Goal: Download file/media

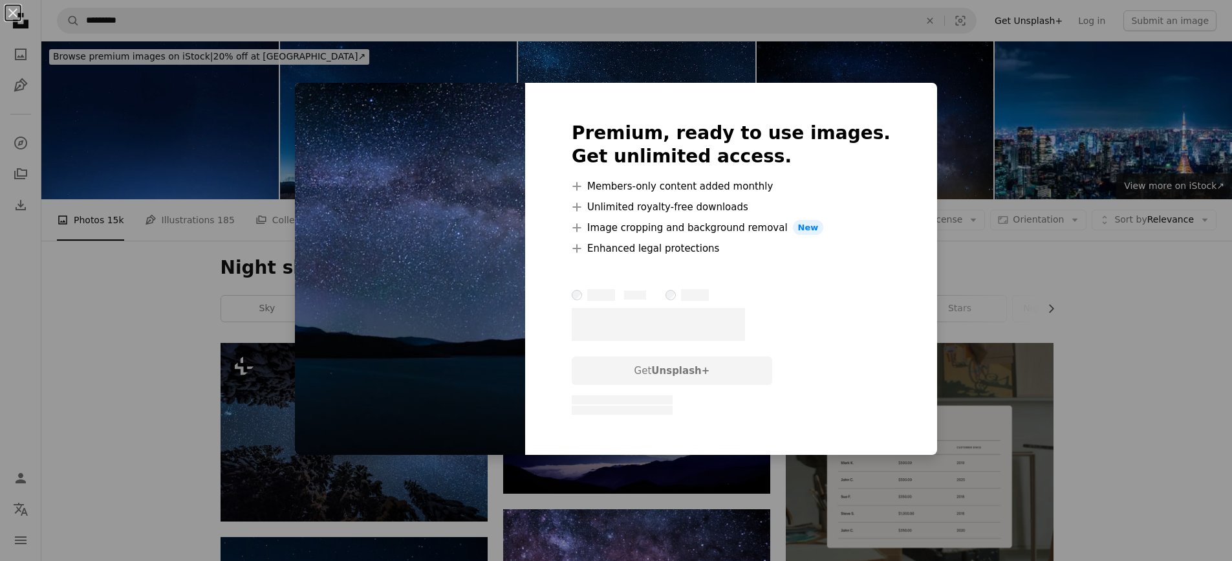
scroll to position [2263, 0]
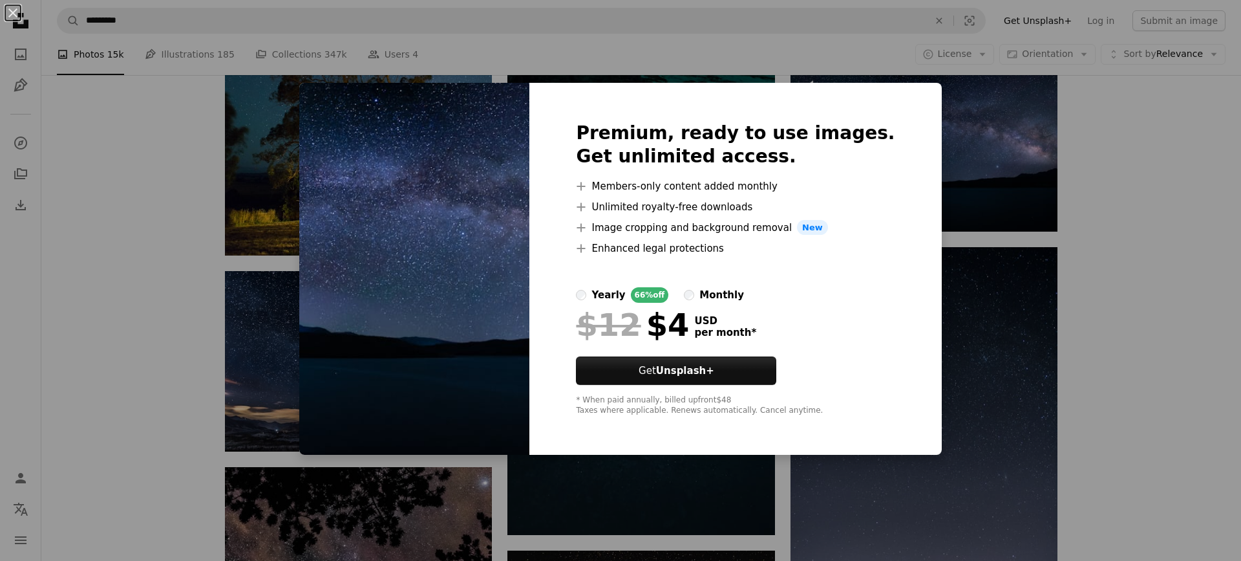
click at [588, 57] on div "An X shape Premium, ready to use images. Get unlimited access. A plus sign Memb…" at bounding box center [620, 280] width 1241 height 561
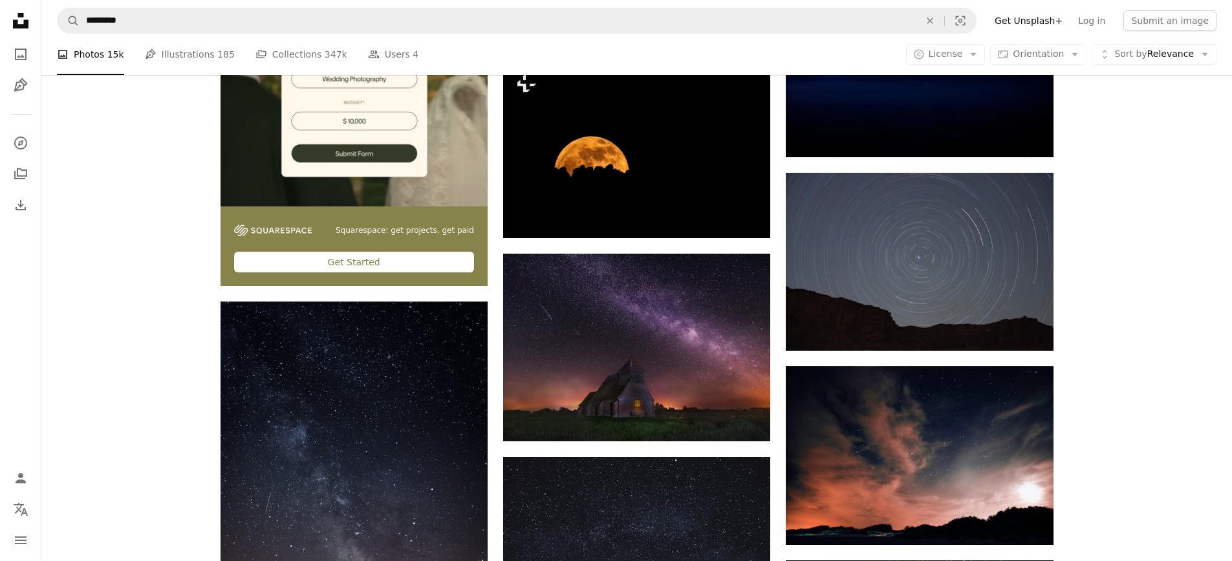
scroll to position [3427, 0]
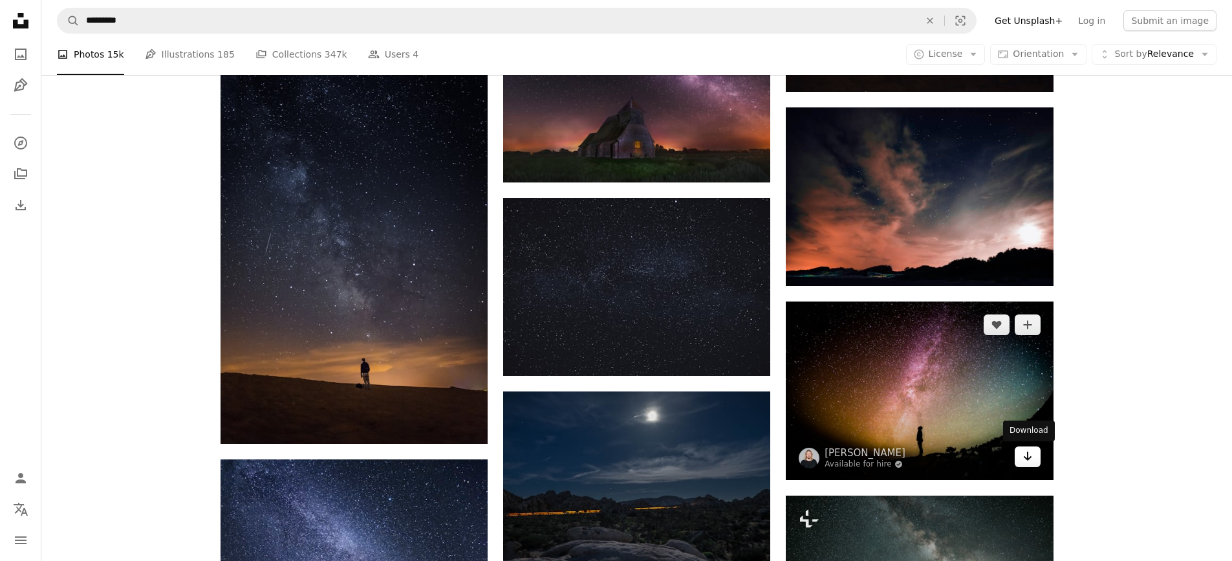
click at [1017, 455] on link "Arrow pointing down" at bounding box center [1028, 456] width 26 height 21
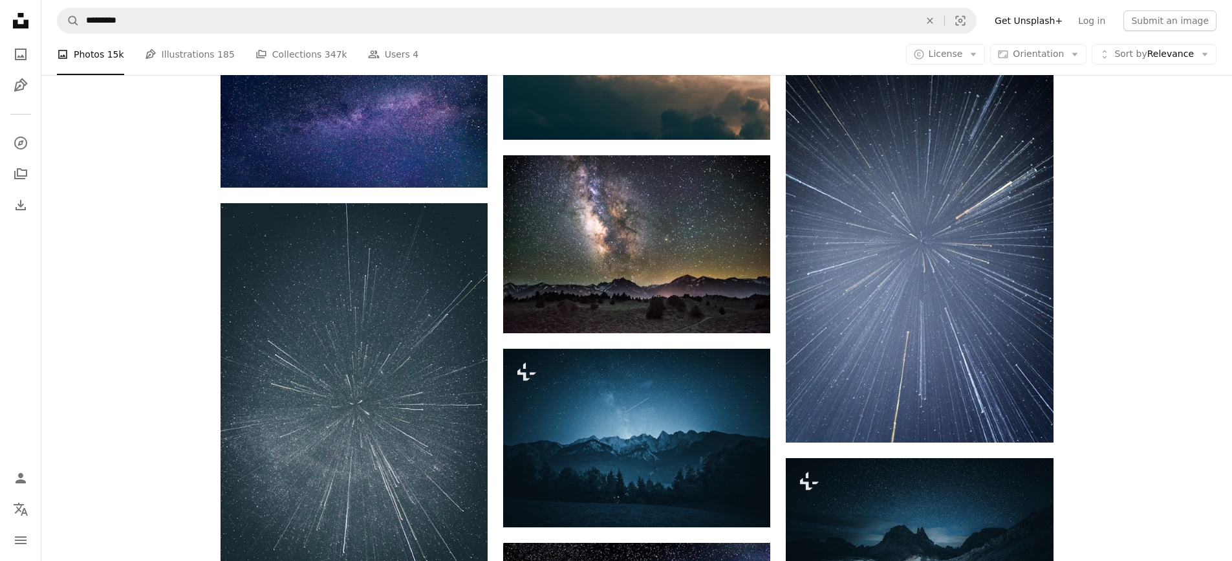
scroll to position [4332, 0]
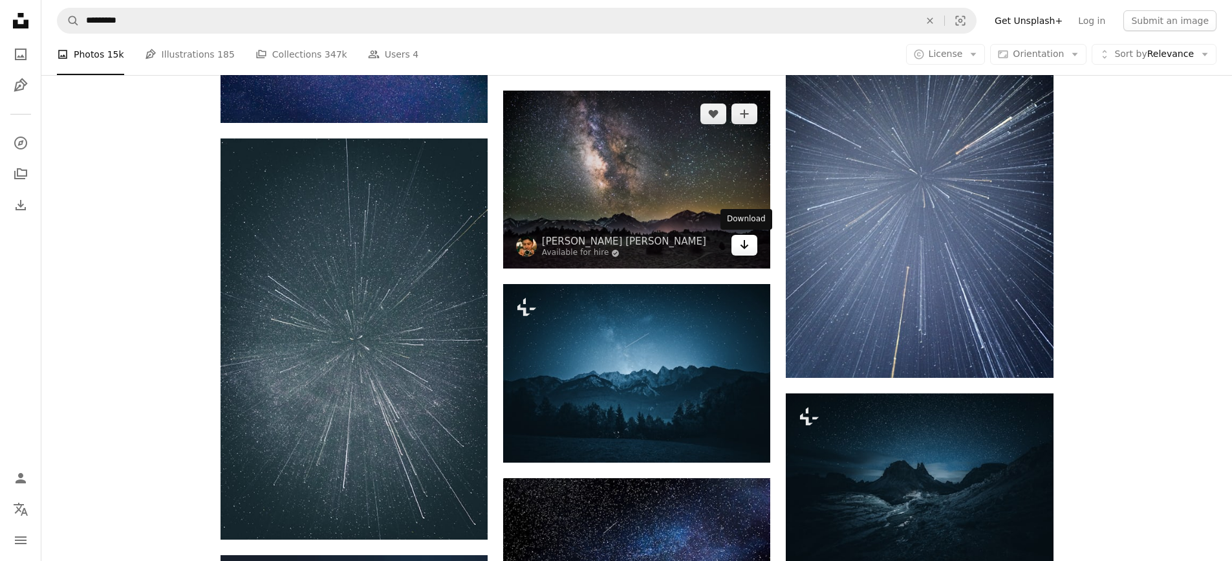
click at [749, 247] on icon "Arrow pointing down" at bounding box center [744, 245] width 10 height 16
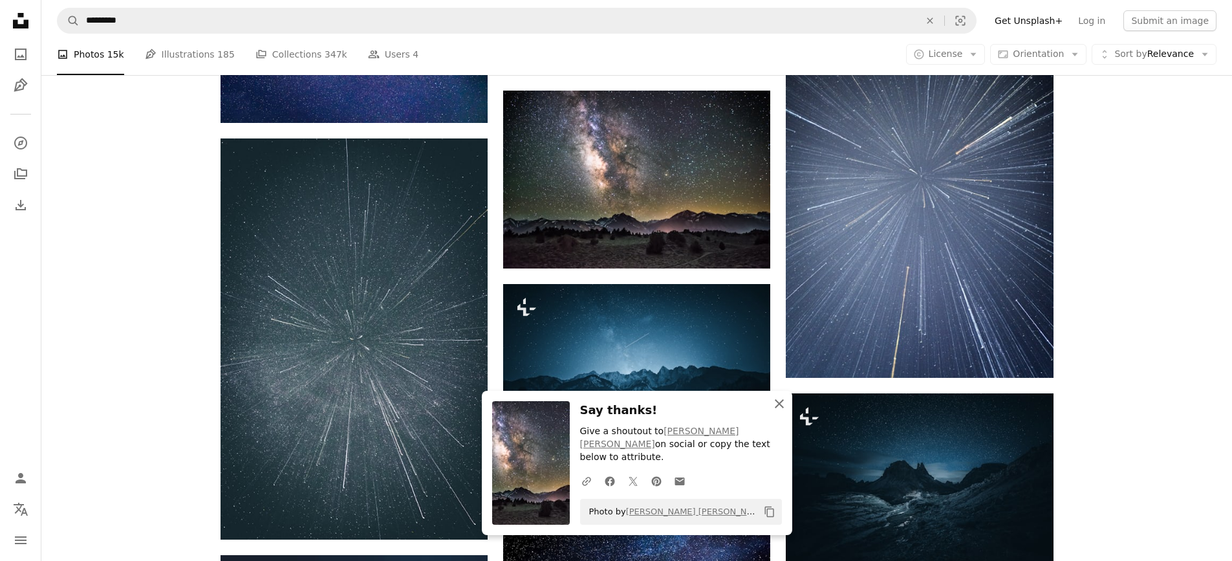
click at [786, 409] on icon "An X shape" at bounding box center [779, 404] width 16 height 16
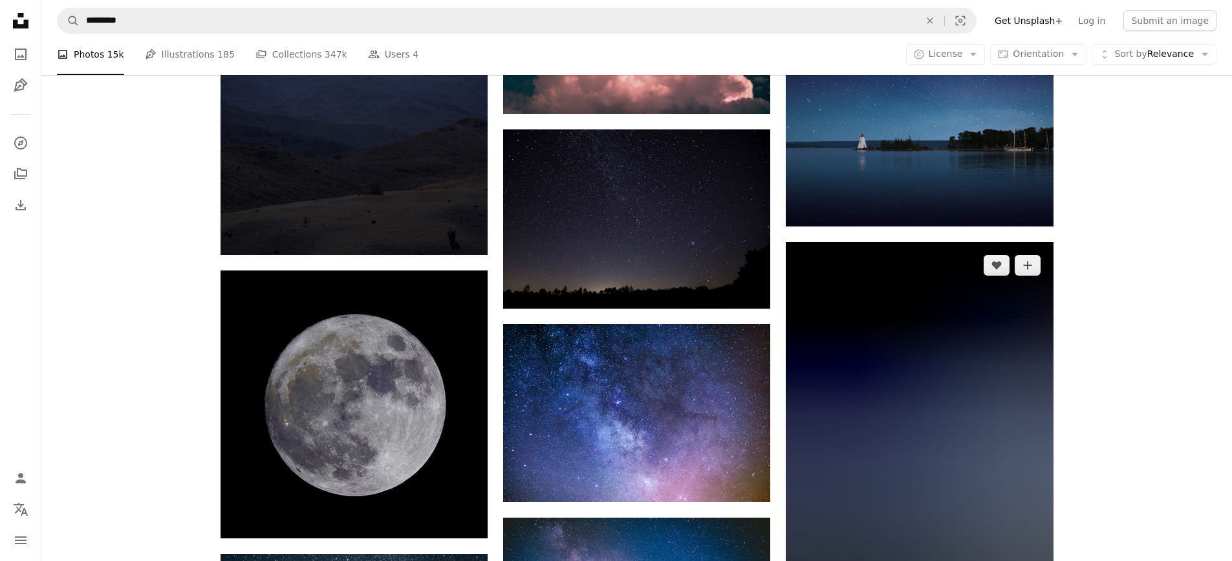
scroll to position [5819, 0]
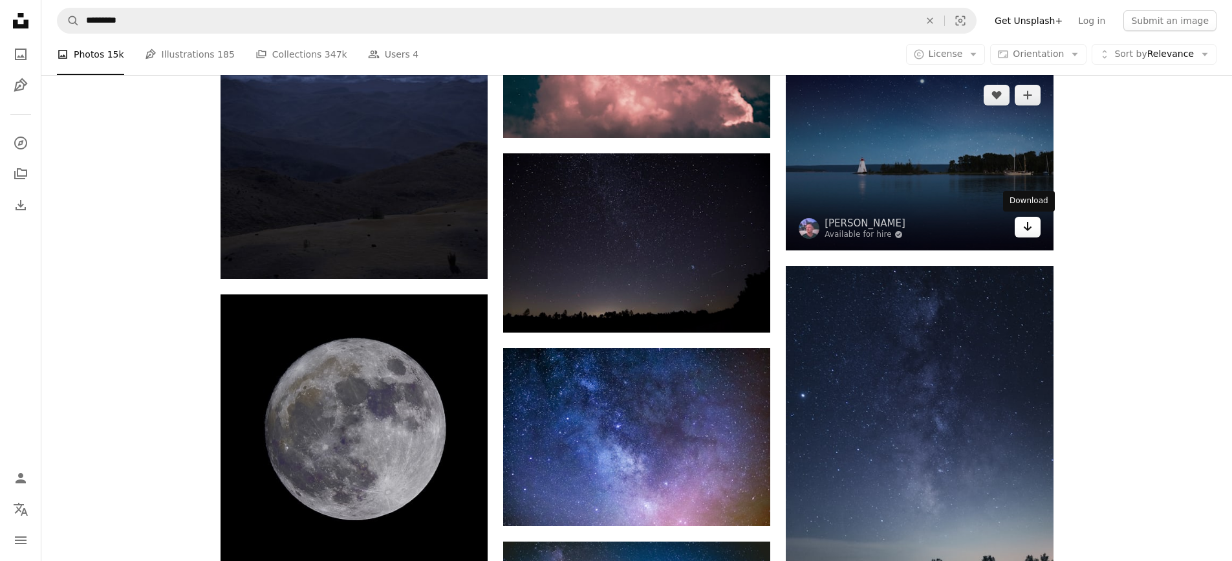
click at [1028, 221] on icon "Arrow pointing down" at bounding box center [1027, 227] width 10 height 16
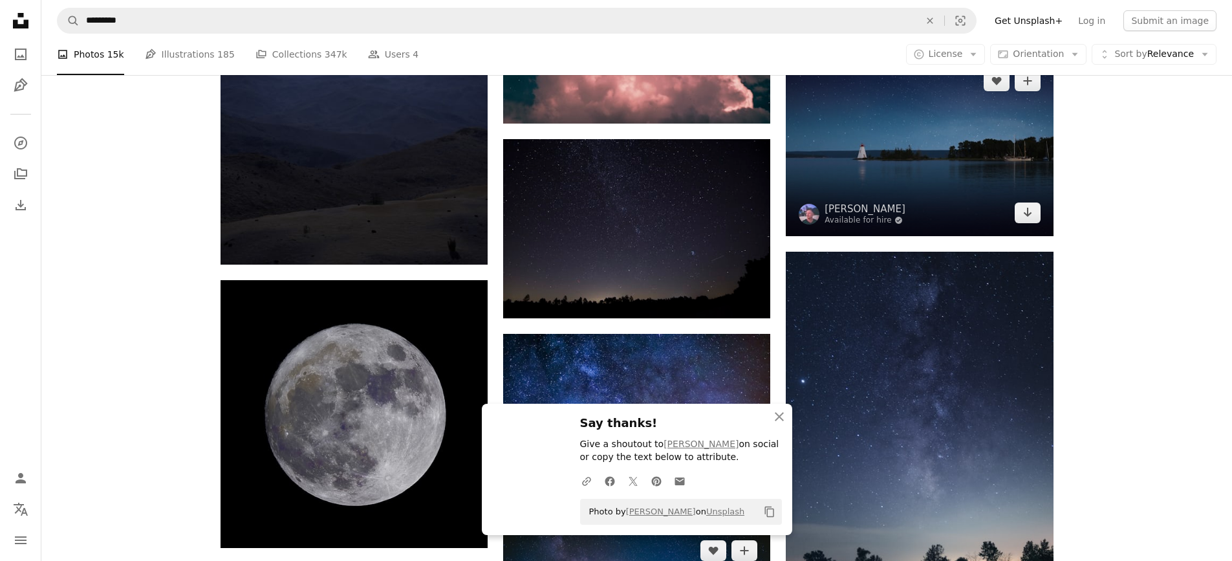
scroll to position [6078, 0]
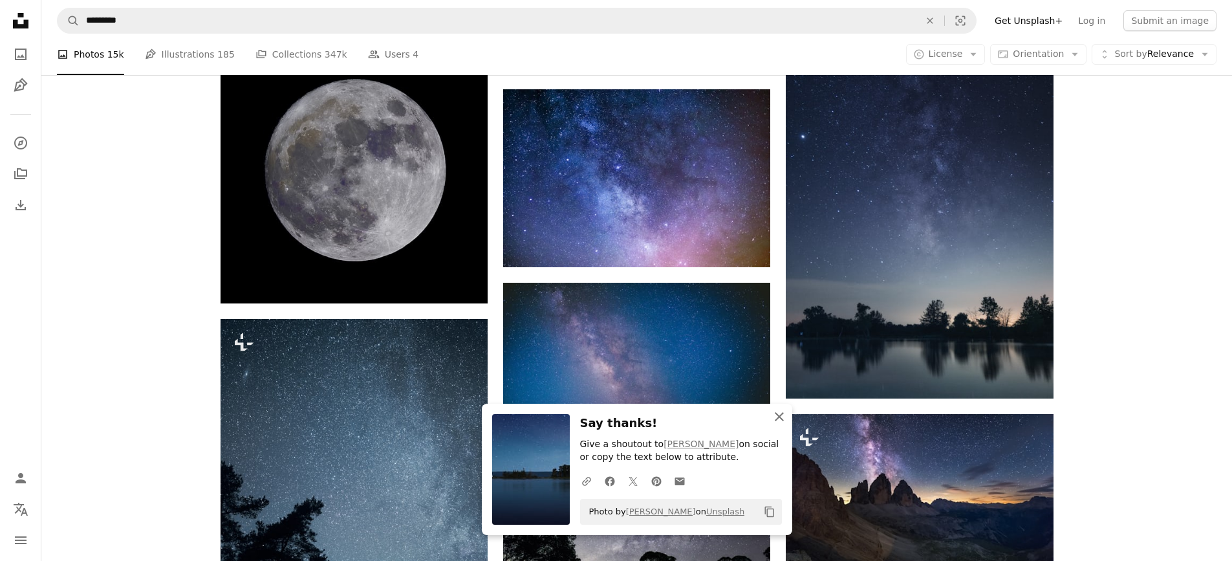
click at [780, 412] on icon "An X shape" at bounding box center [779, 417] width 16 height 16
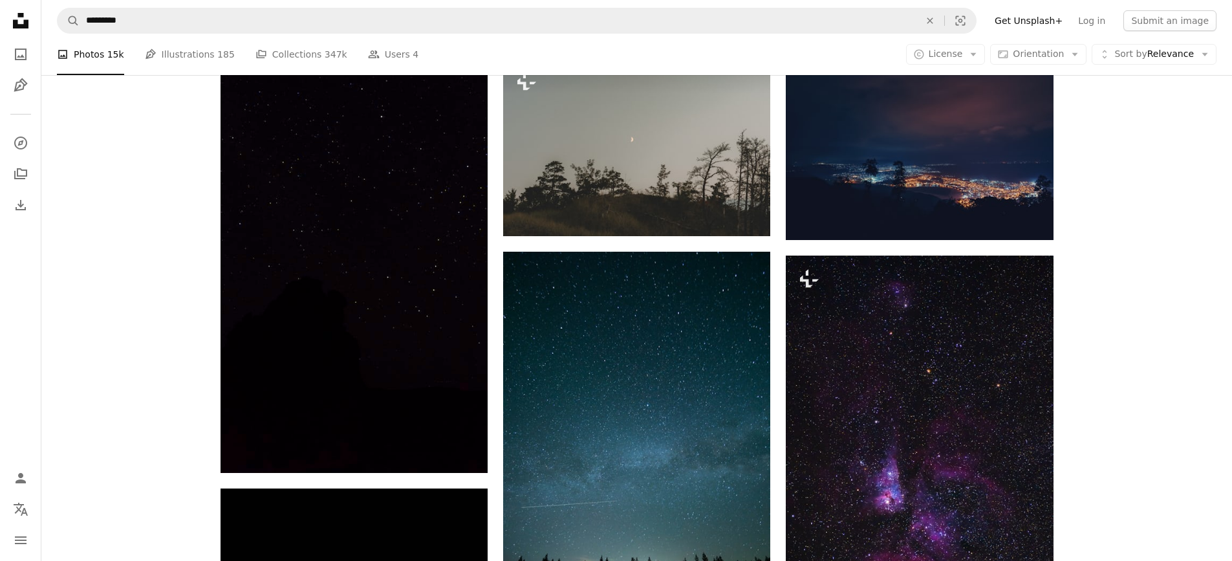
scroll to position [8147, 0]
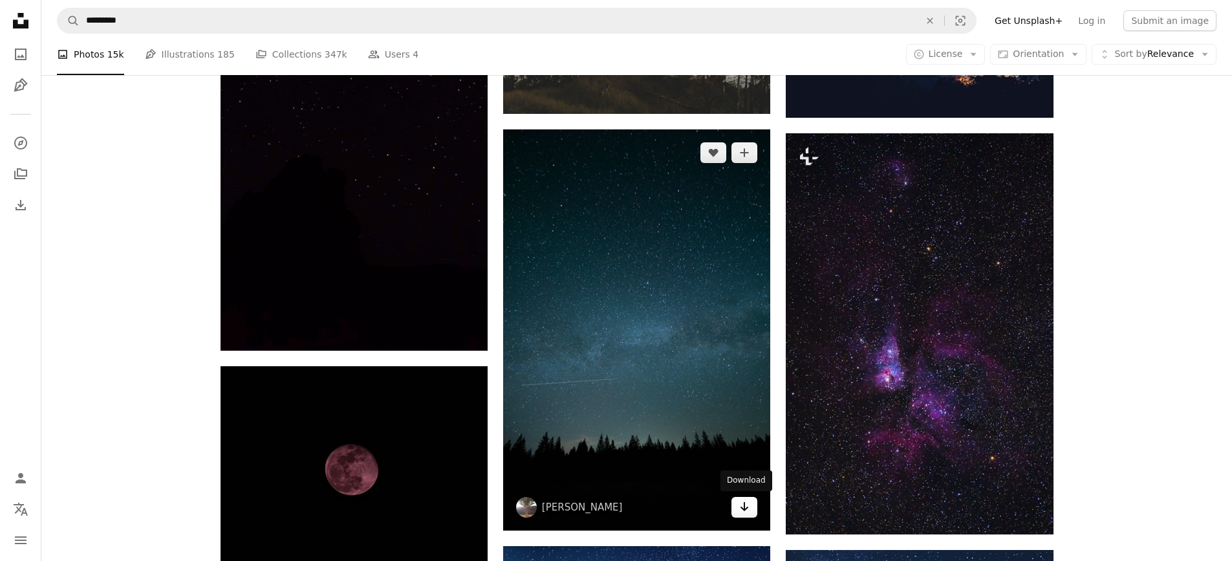
click at [749, 505] on icon "Arrow pointing down" at bounding box center [744, 507] width 10 height 16
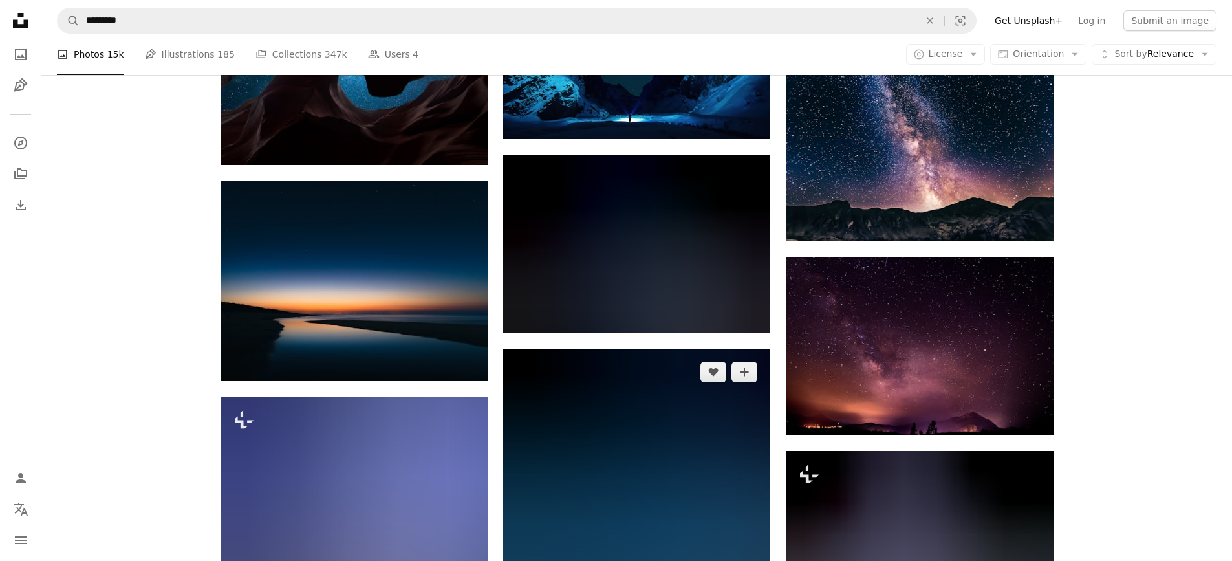
scroll to position [10152, 0]
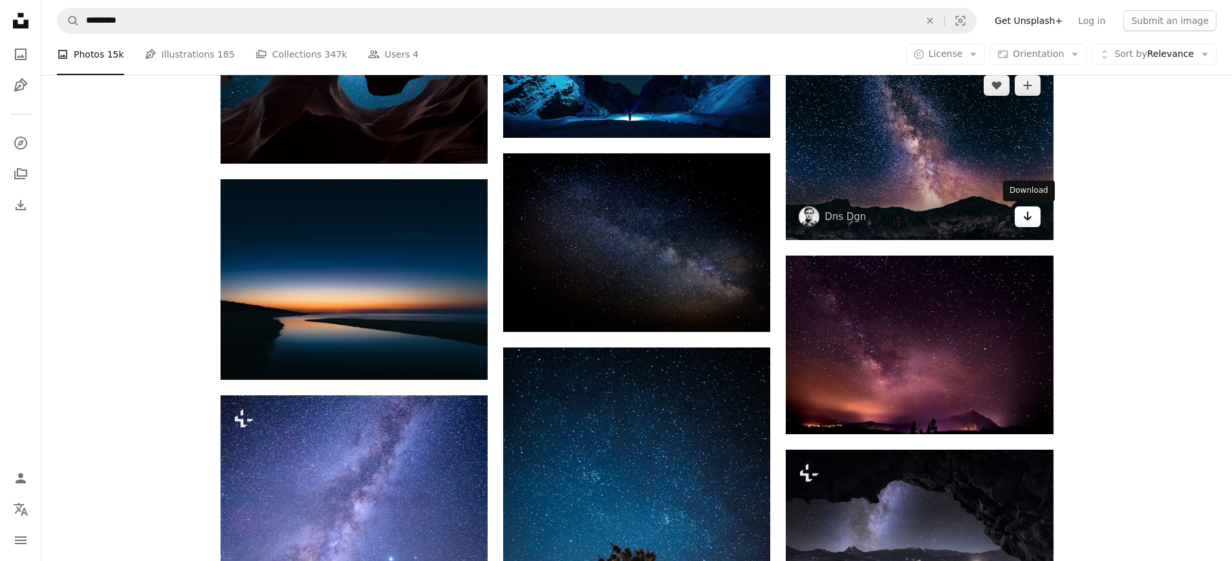
click at [1033, 218] on link "Arrow pointing down" at bounding box center [1028, 216] width 26 height 21
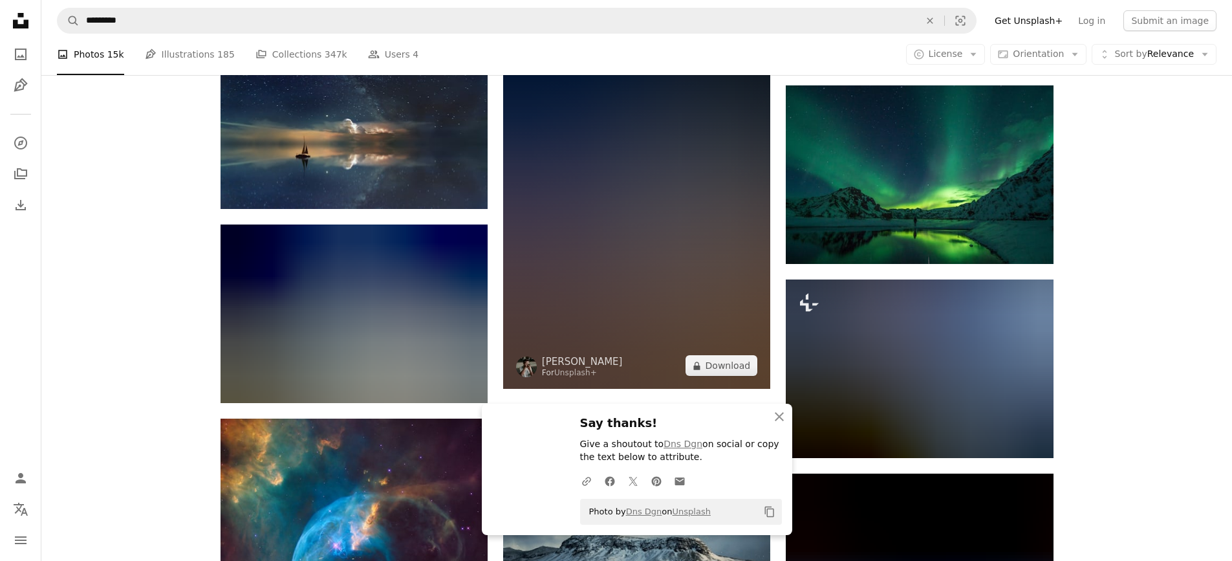
scroll to position [11316, 0]
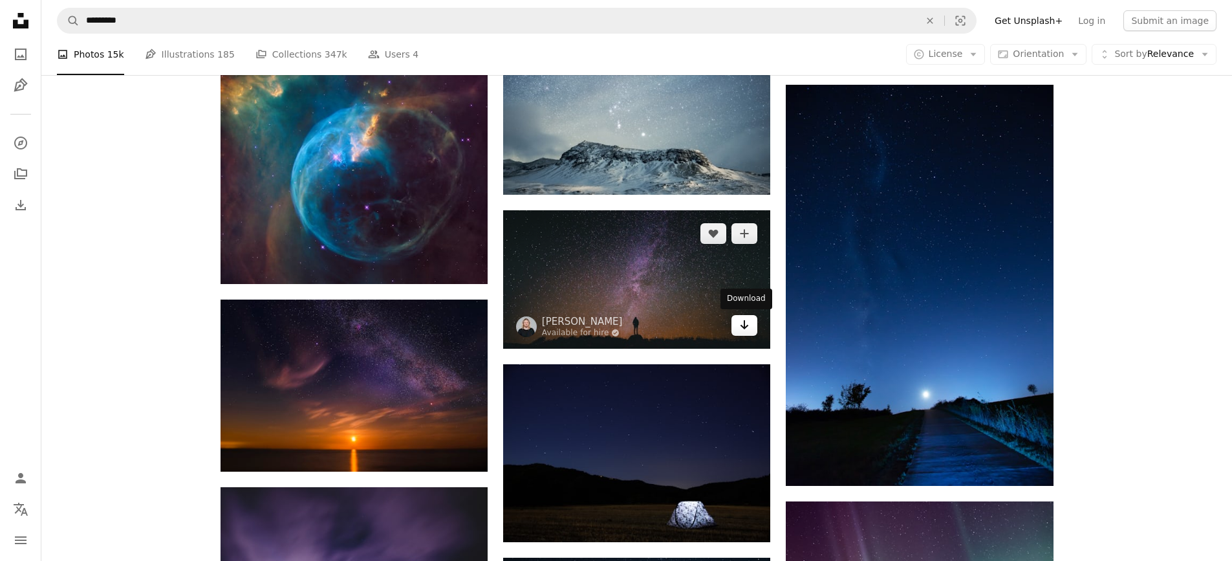
click at [752, 323] on link "Arrow pointing down" at bounding box center [744, 325] width 26 height 21
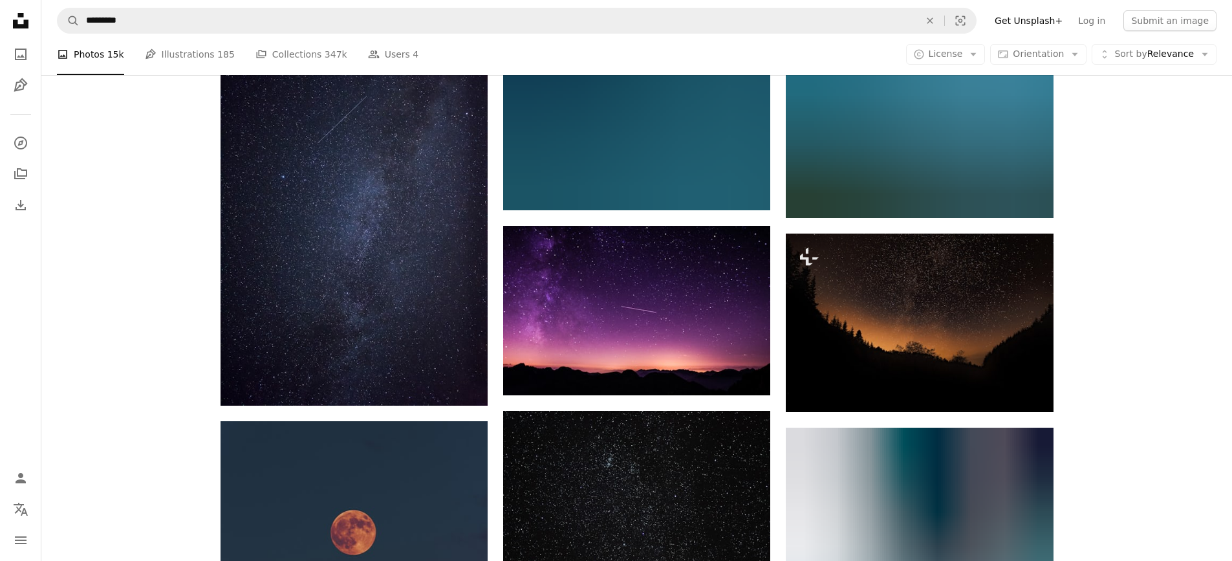
scroll to position [13643, 0]
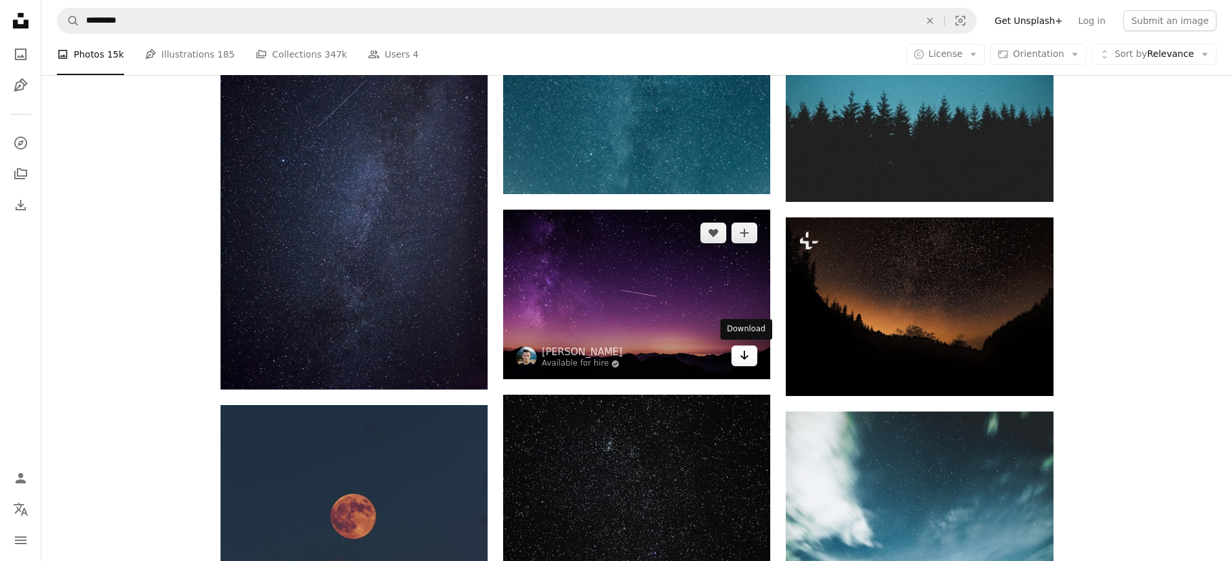
click at [749, 359] on icon "Arrow pointing down" at bounding box center [744, 355] width 10 height 16
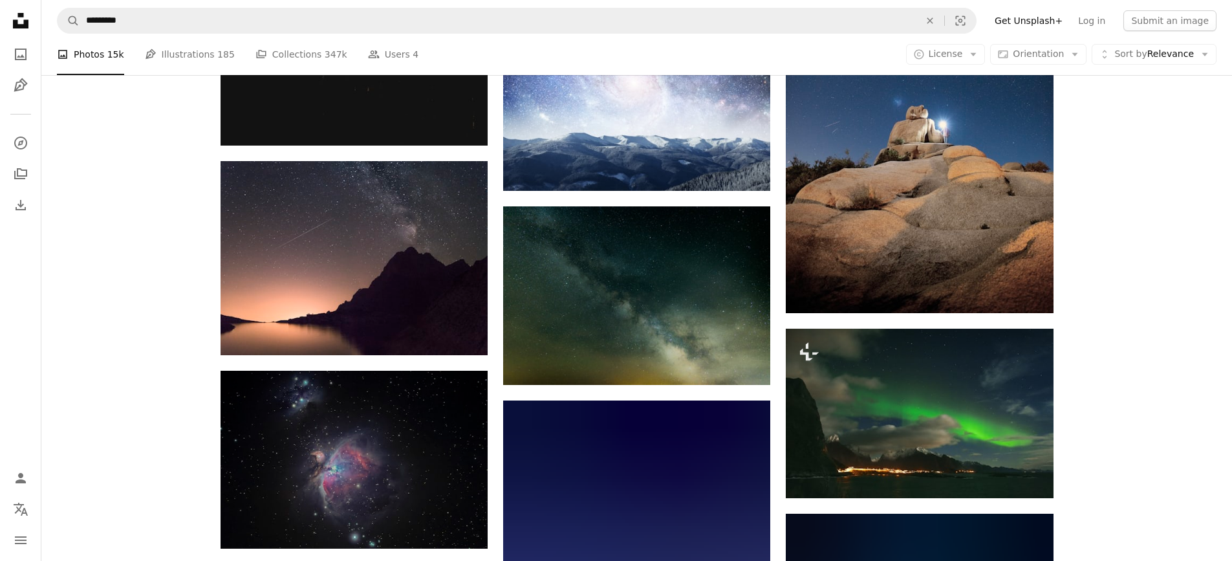
scroll to position [18040, 0]
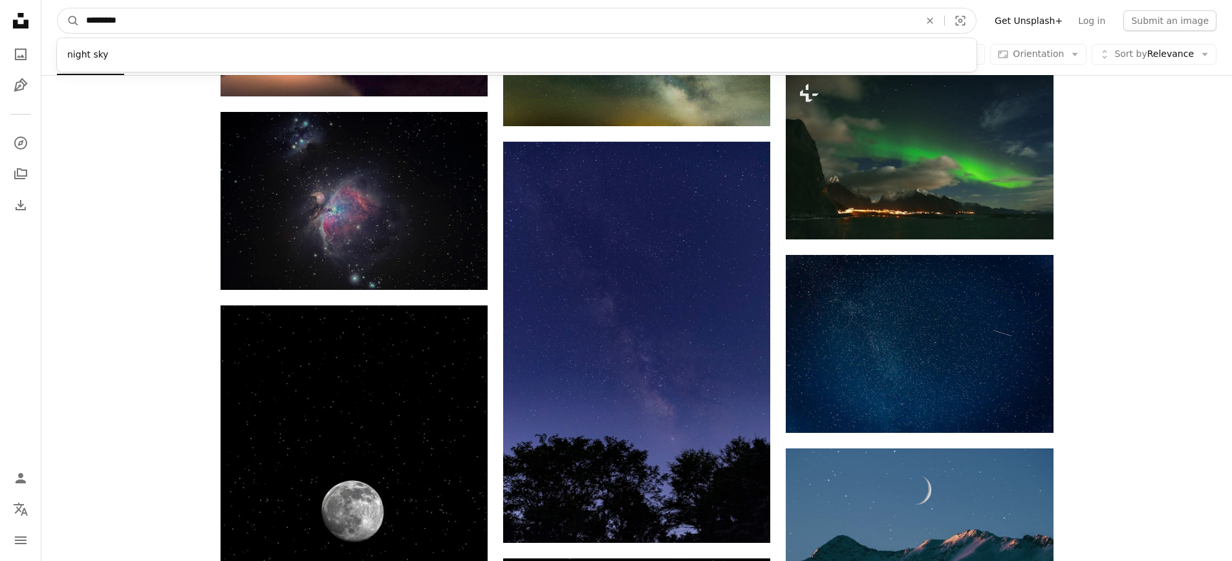
drag, startPoint x: 149, startPoint y: 18, endPoint x: 0, endPoint y: 19, distance: 149.4
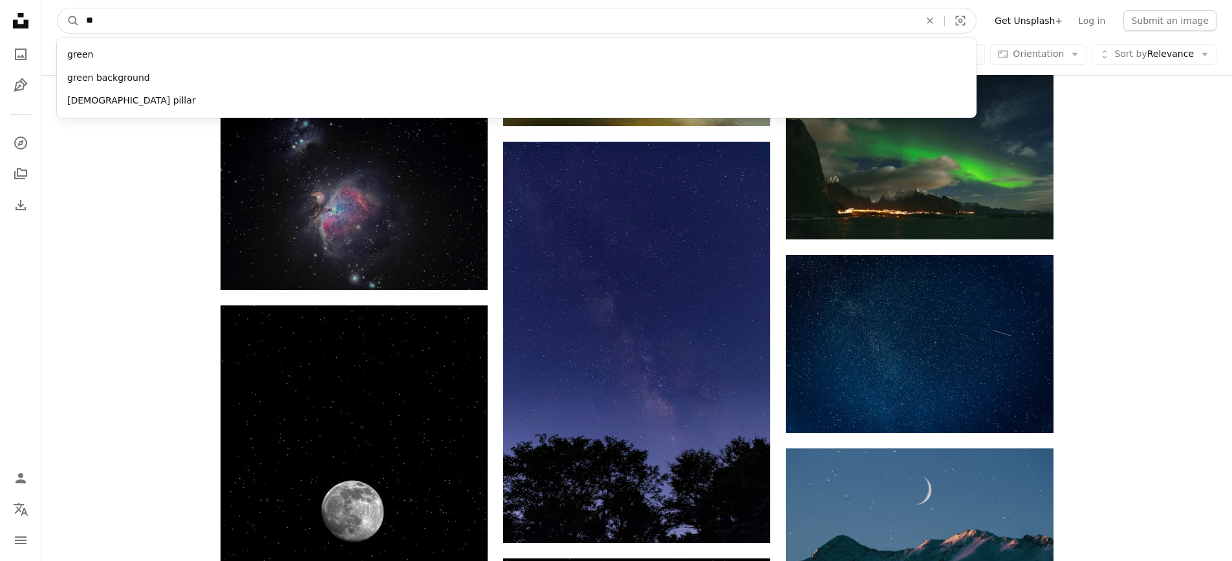
type input "*"
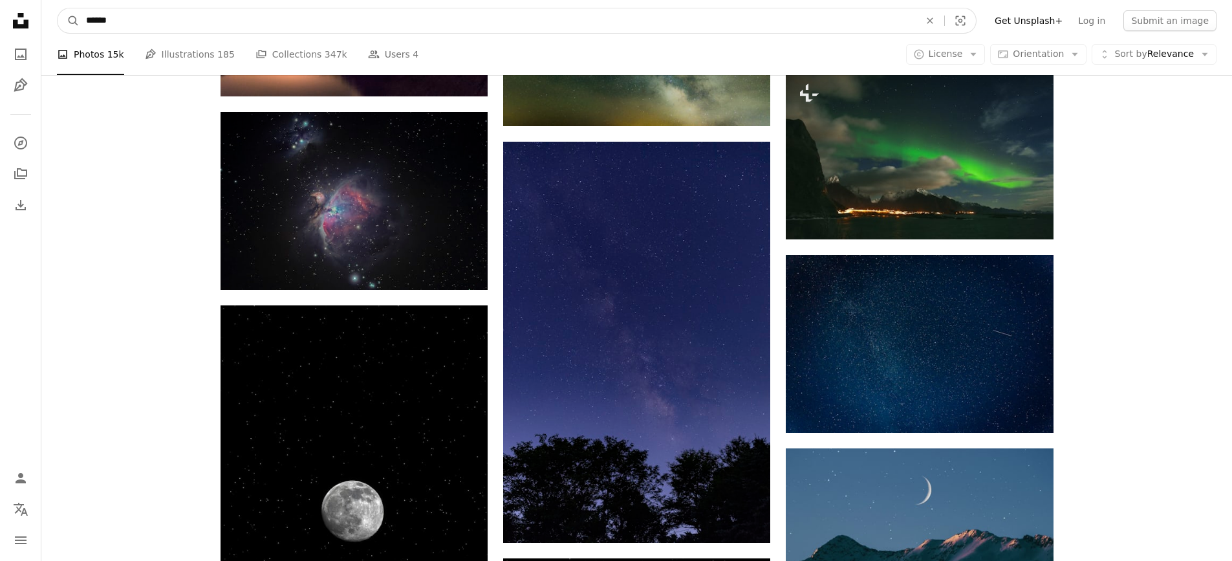
type input "******"
click at [58, 8] on button "A magnifying glass" at bounding box center [69, 20] width 22 height 25
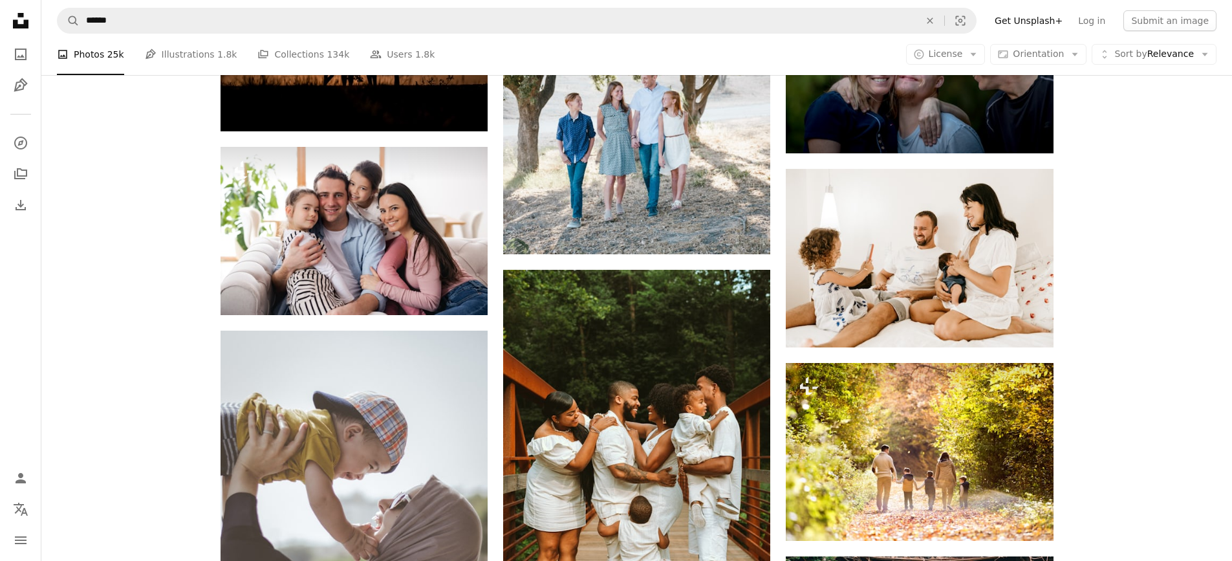
scroll to position [3427, 0]
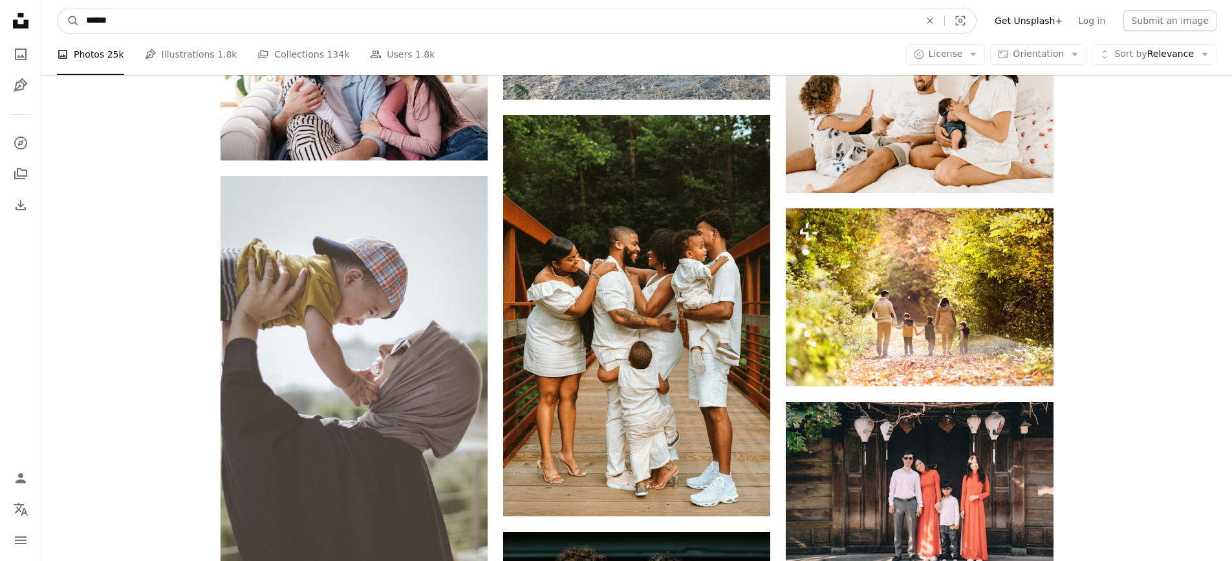
drag, startPoint x: 11, startPoint y: 25, endPoint x: 0, endPoint y: 25, distance: 11.0
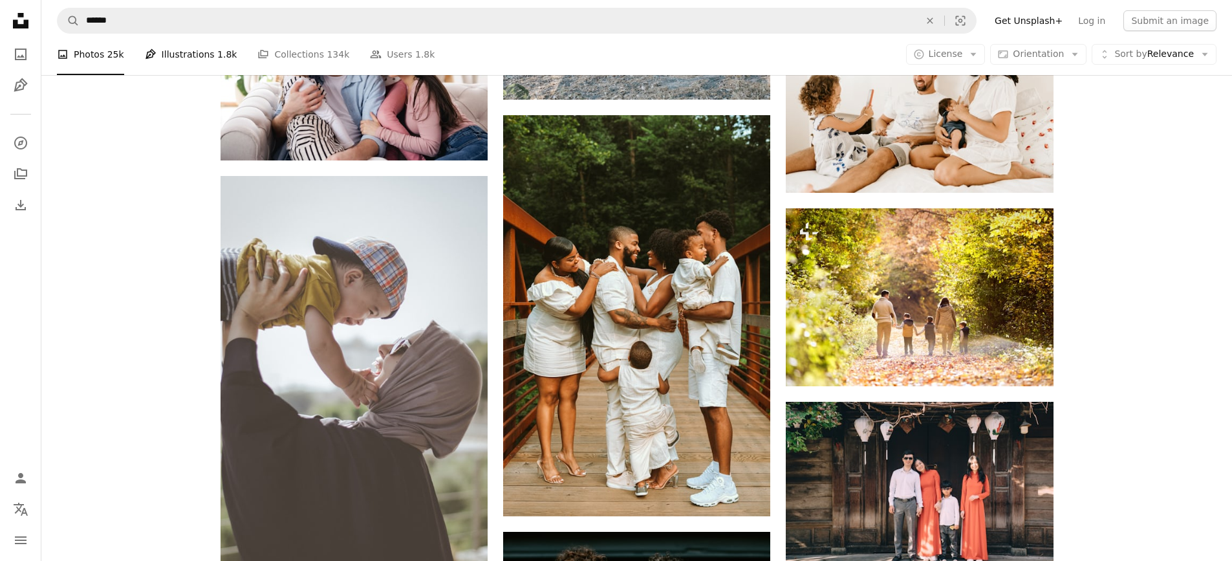
click at [156, 56] on link "Pen Tool Illustrations 1.8k" at bounding box center [191, 54] width 92 height 41
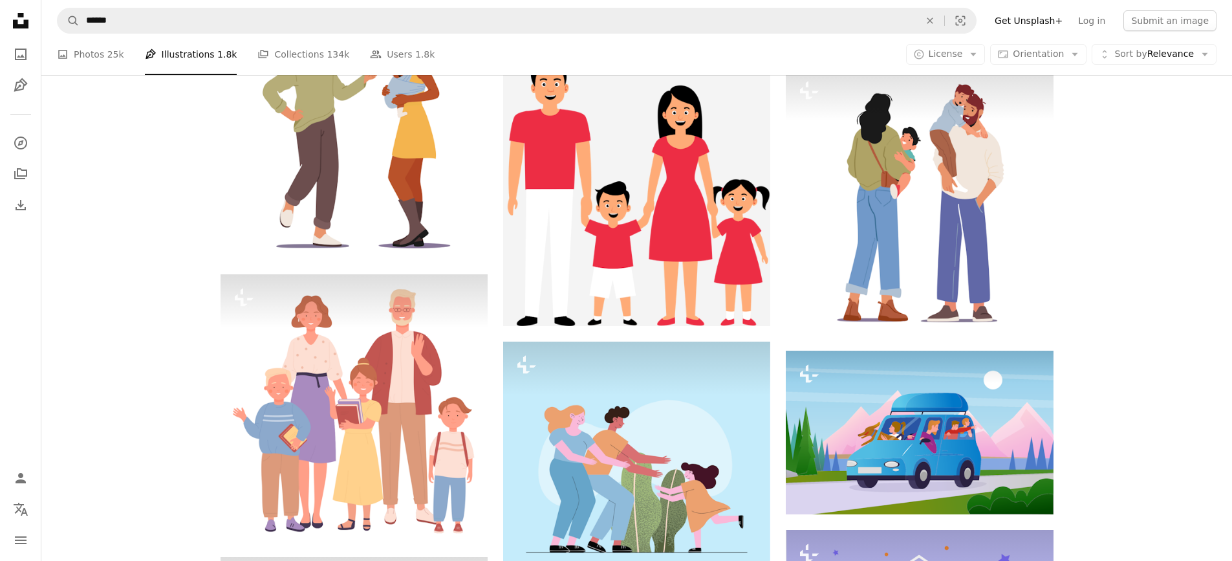
scroll to position [1035, 0]
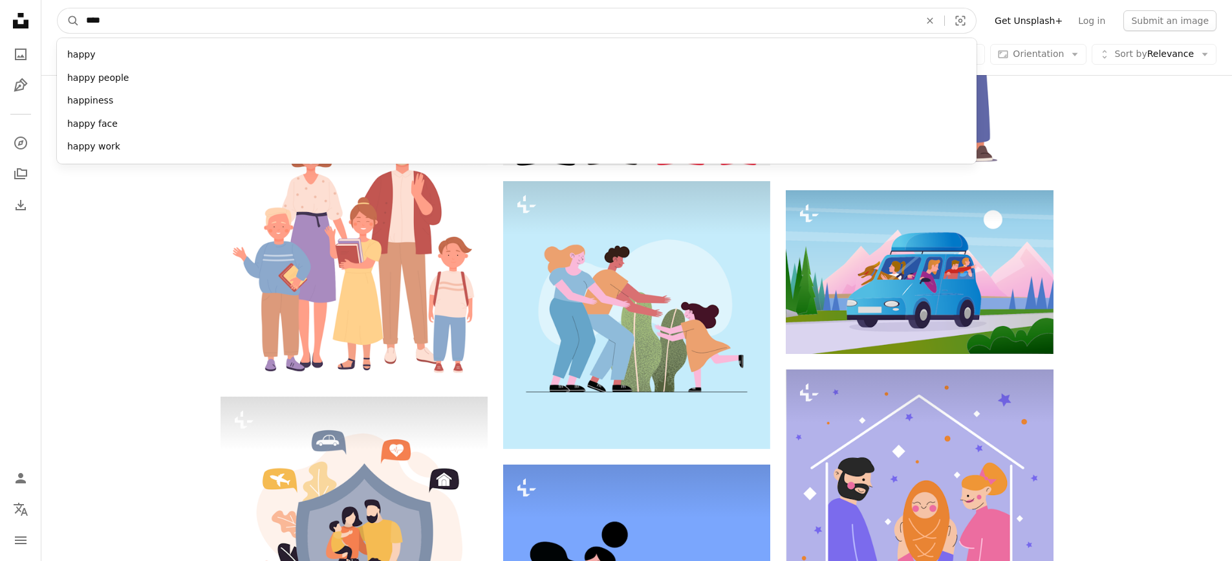
type input "*****"
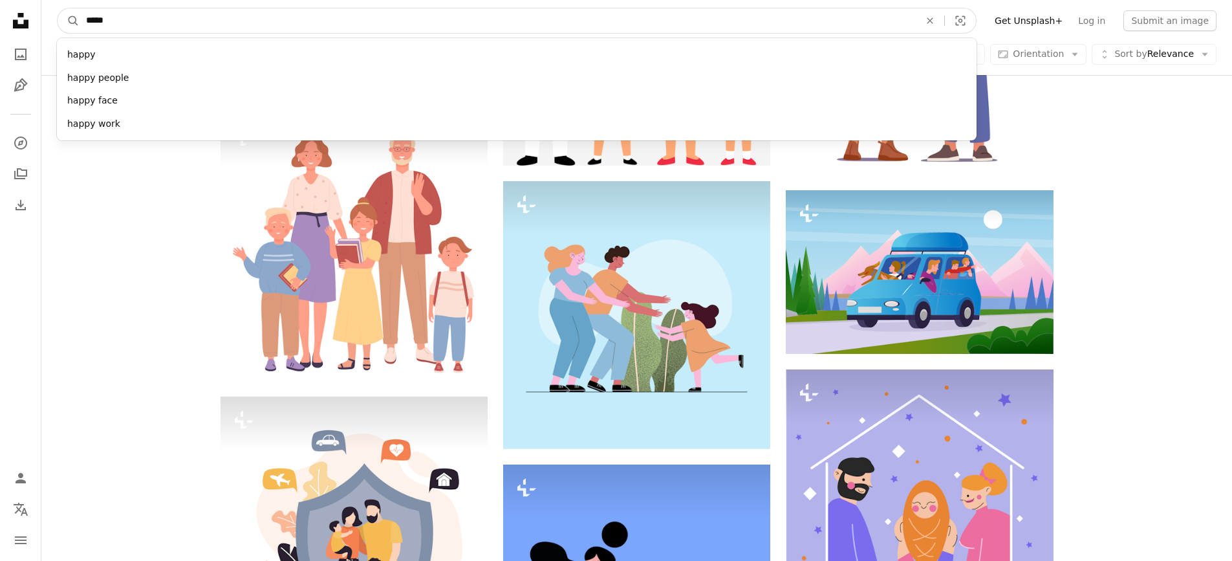
click button "A magnifying glass" at bounding box center [69, 20] width 22 height 25
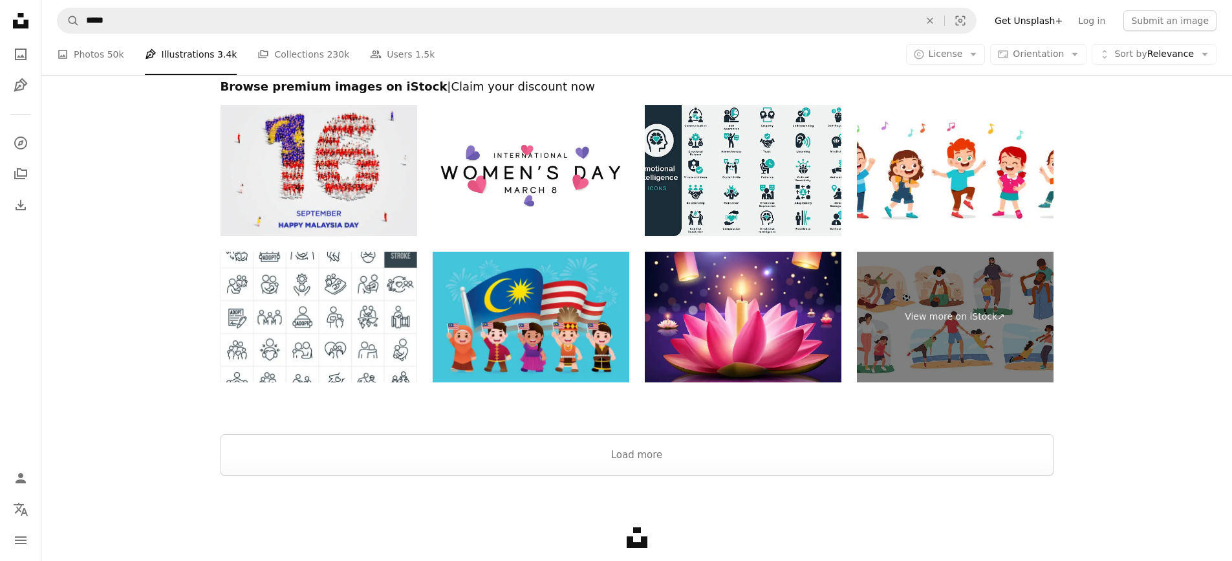
scroll to position [2832, 0]
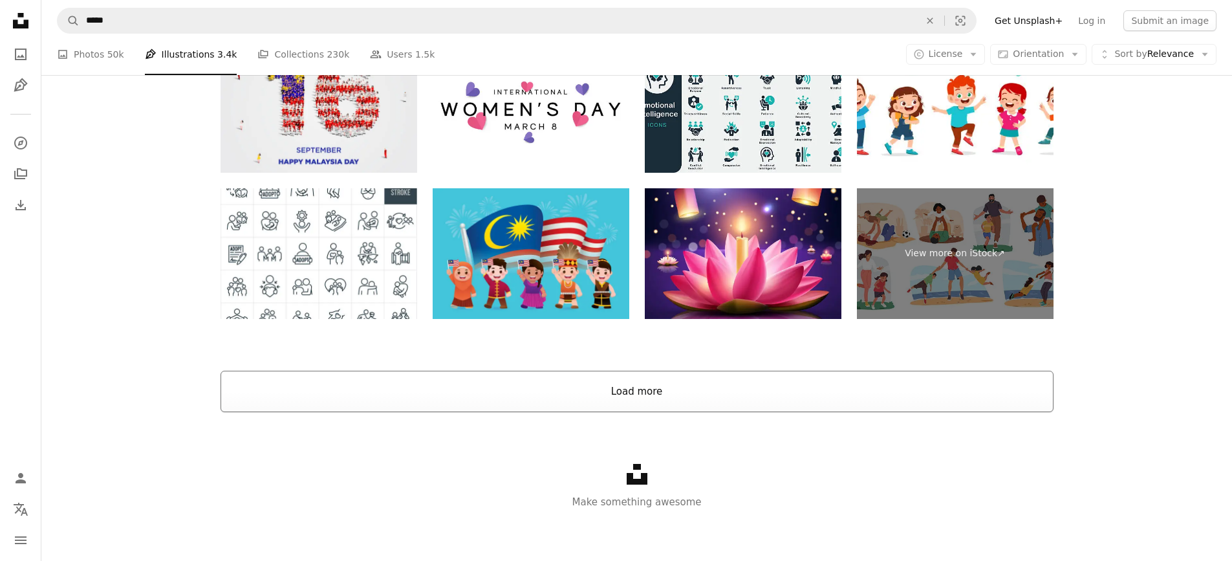
click at [592, 408] on button "Load more" at bounding box center [636, 391] width 833 height 41
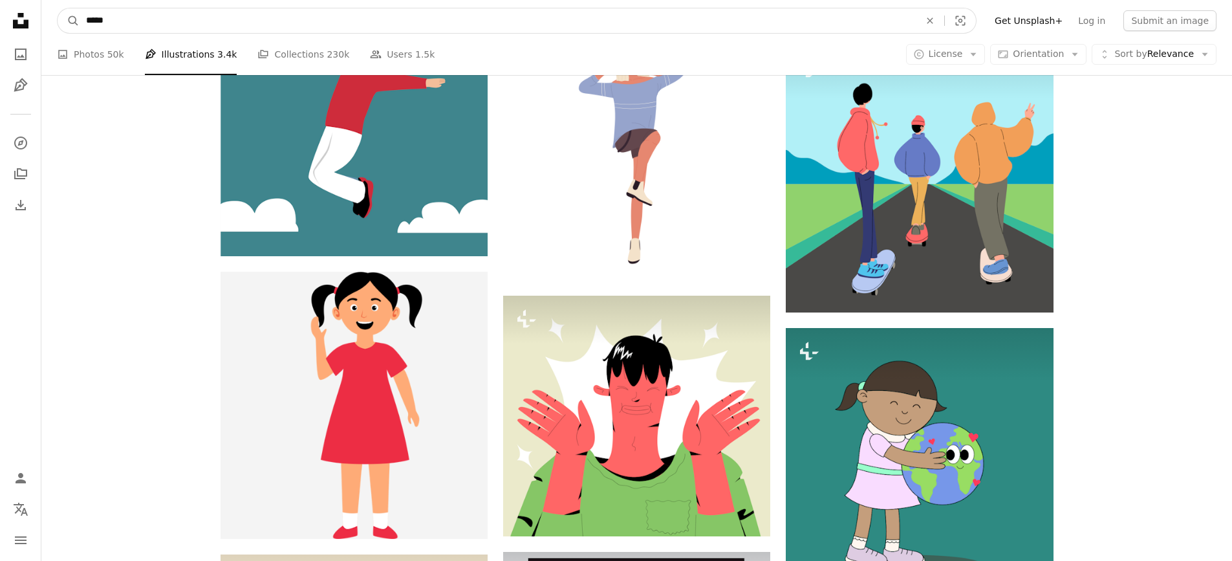
scroll to position [4469, 0]
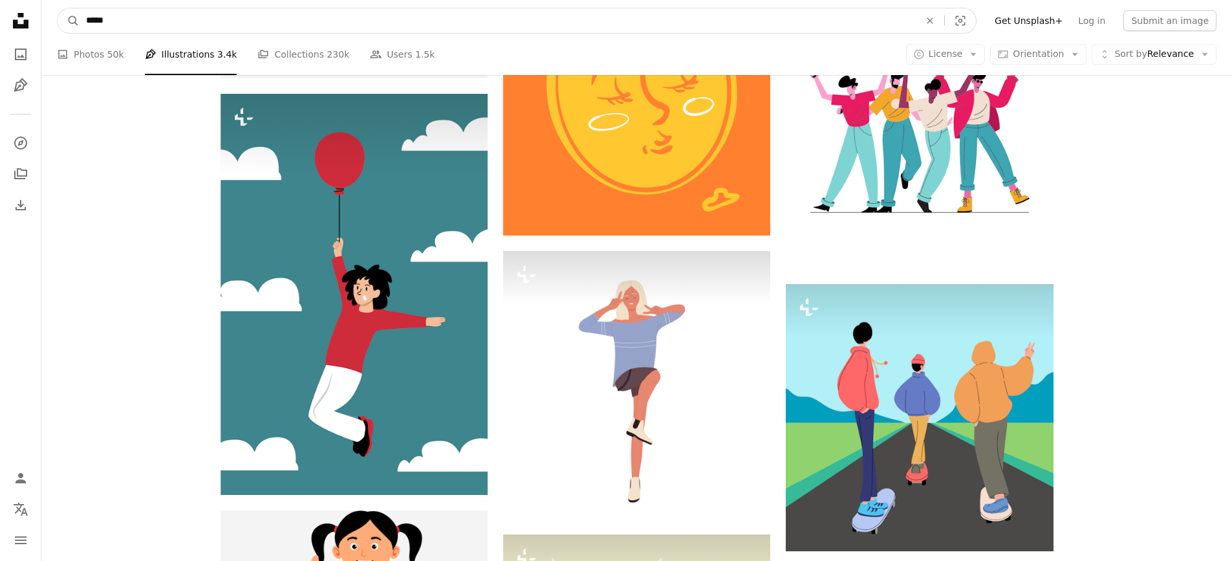
drag, startPoint x: 167, startPoint y: 20, endPoint x: 0, endPoint y: -34, distance: 175.2
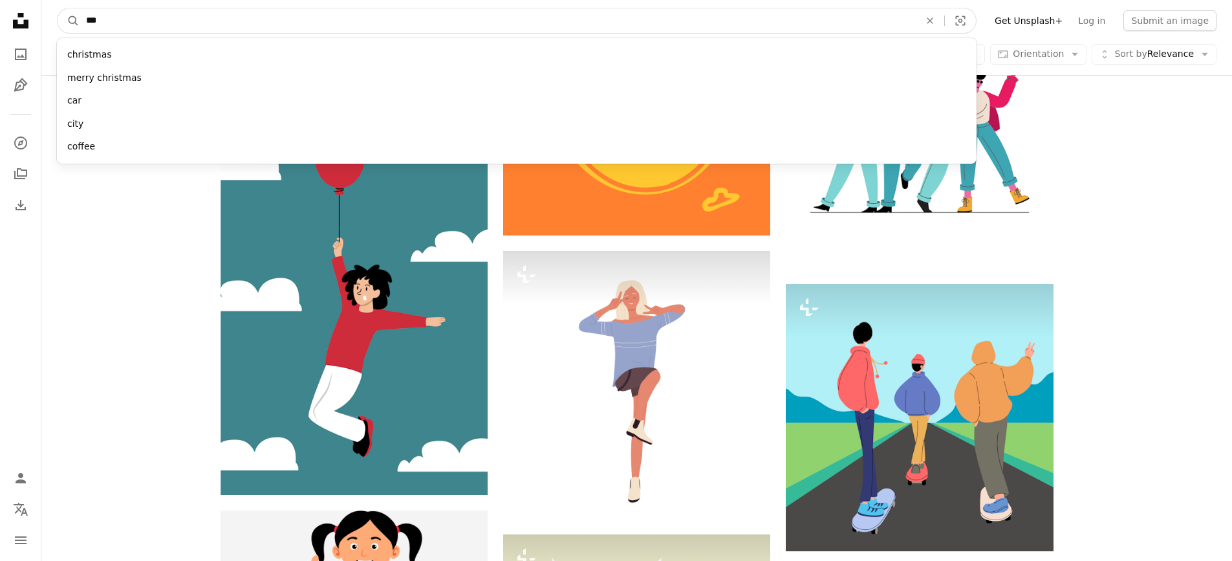
type input "****"
click button "A magnifying glass" at bounding box center [69, 20] width 22 height 25
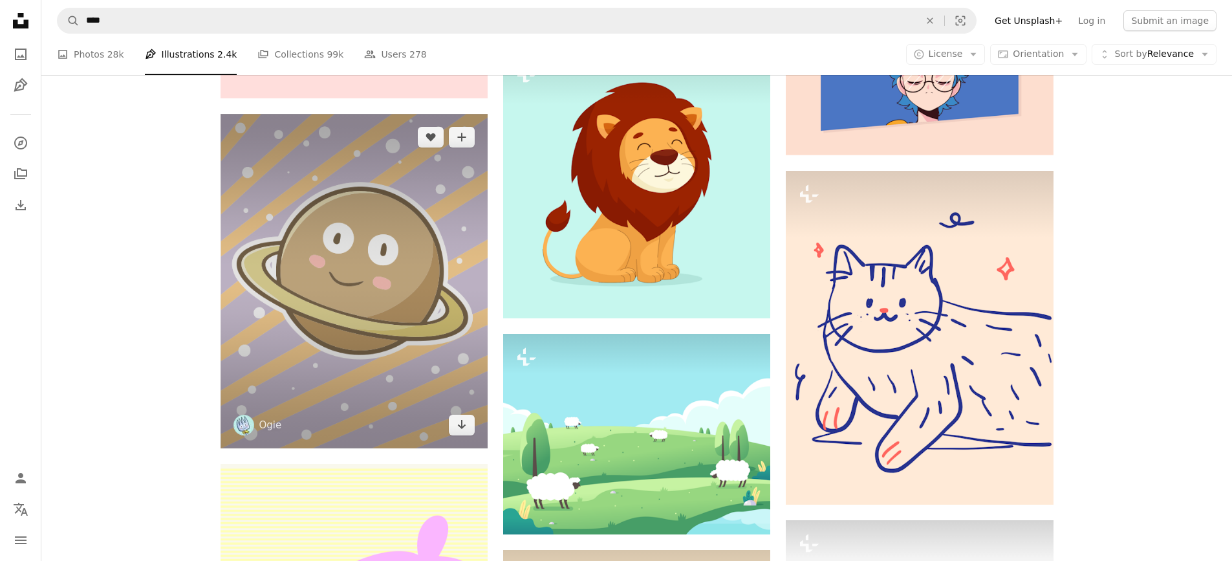
scroll to position [4074, 0]
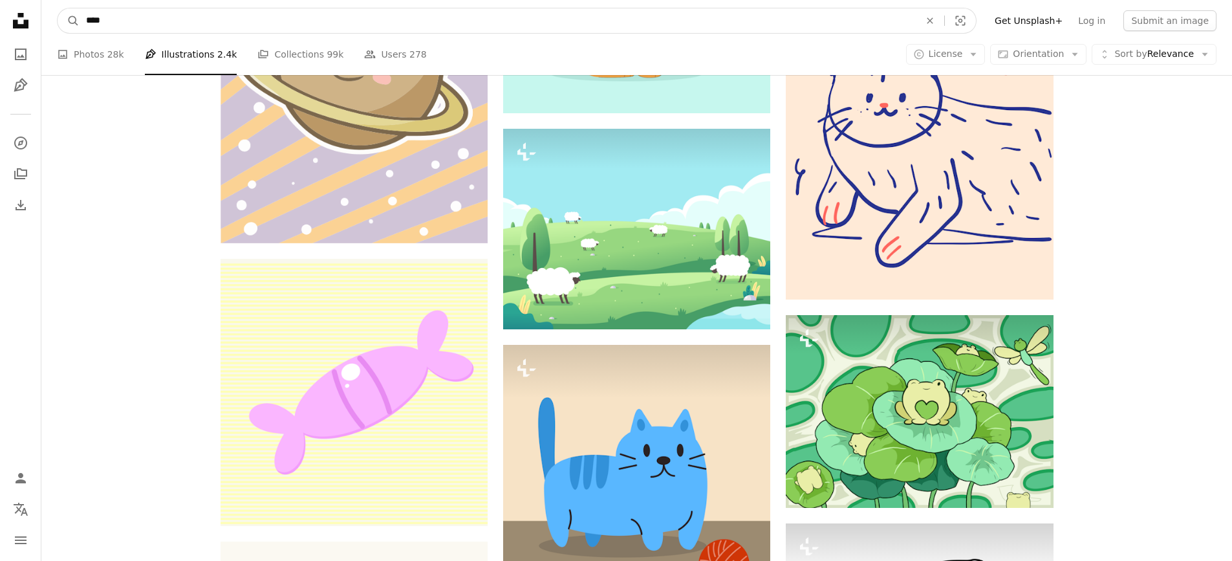
drag, startPoint x: 166, startPoint y: 21, endPoint x: 0, endPoint y: 39, distance: 166.5
type input "**********"
click button "A magnifying glass" at bounding box center [69, 20] width 22 height 25
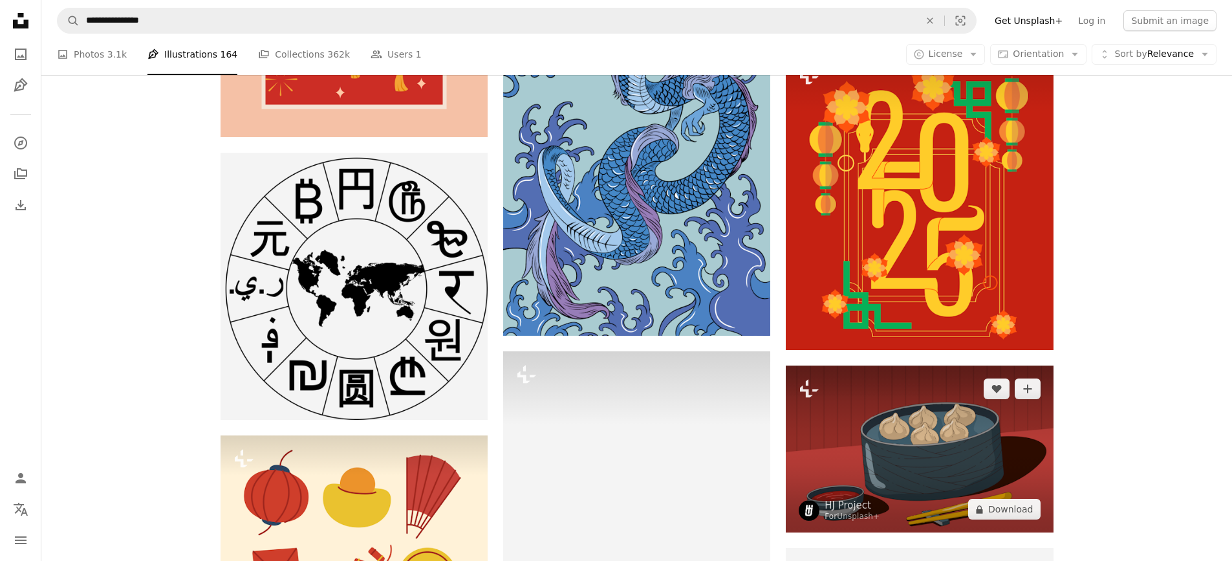
scroll to position [4979, 0]
